Goal: Information Seeking & Learning: Learn about a topic

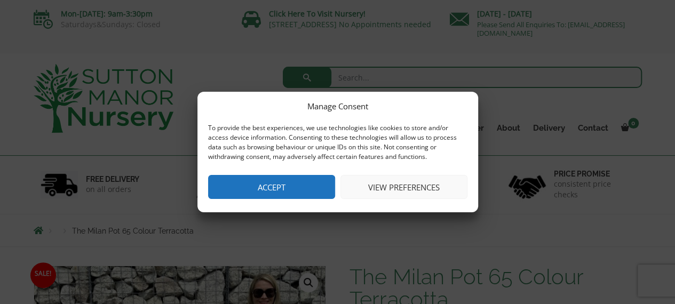
click at [235, 179] on button "Accept" at bounding box center [271, 187] width 127 height 24
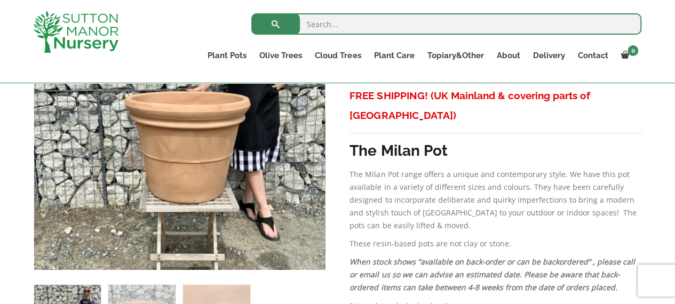
scroll to position [268, 0]
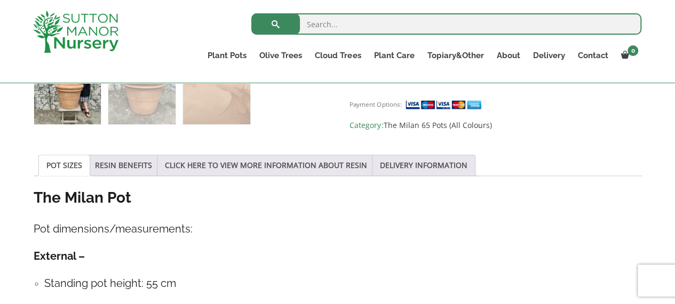
scroll to position [488, 0]
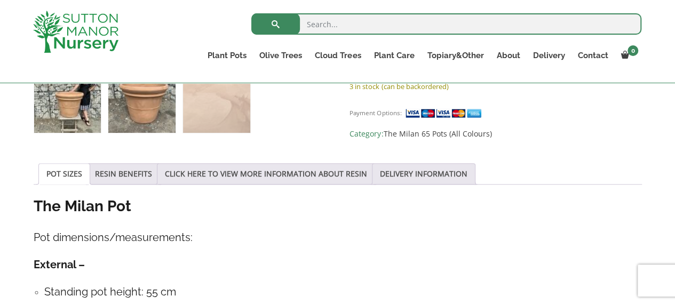
click at [151, 124] on img at bounding box center [141, 99] width 67 height 67
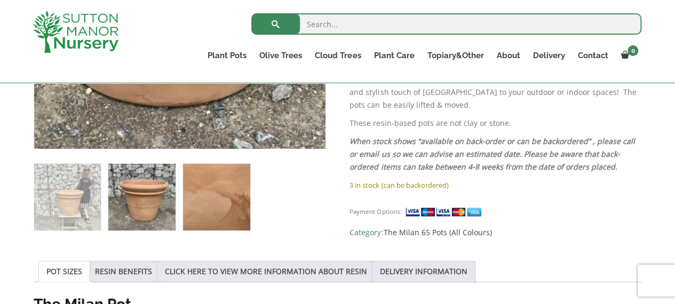
scroll to position [390, 0]
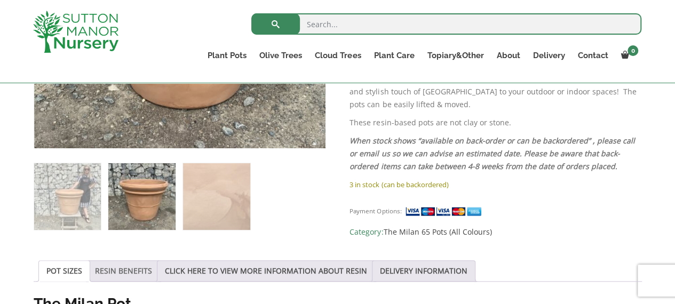
click at [117, 277] on link "RESIN BENEFITS" at bounding box center [123, 271] width 57 height 20
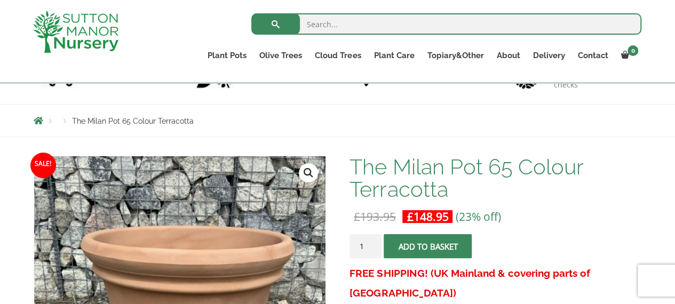
scroll to position [0, 0]
